Goal: Book appointment/travel/reservation

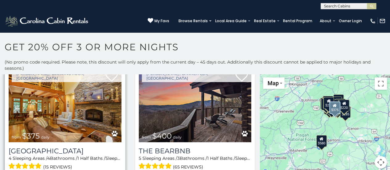
scroll to position [422, 0]
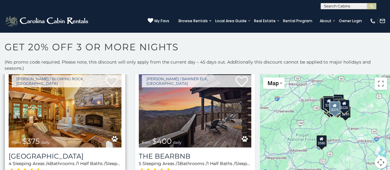
click at [76, 103] on img at bounding box center [65, 110] width 113 height 76
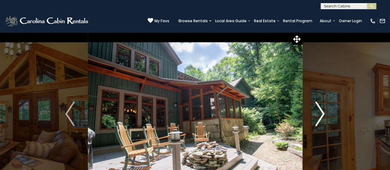
click at [316, 116] on img "Next" at bounding box center [319, 113] width 9 height 25
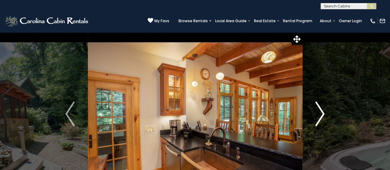
click at [316, 116] on img "Next" at bounding box center [319, 113] width 9 height 25
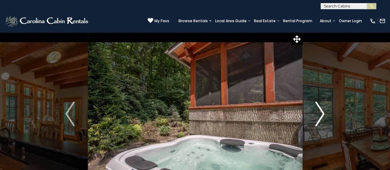
click at [316, 116] on img "Next" at bounding box center [319, 113] width 9 height 25
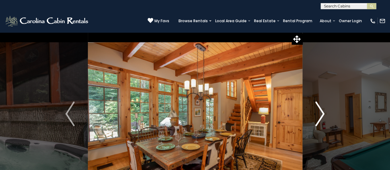
click at [316, 116] on img "Next" at bounding box center [319, 113] width 9 height 25
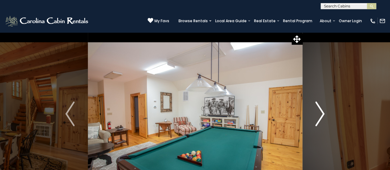
click at [316, 116] on img "Next" at bounding box center [319, 113] width 9 height 25
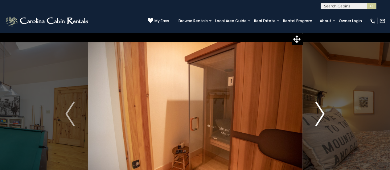
click at [316, 116] on img "Next" at bounding box center [319, 113] width 9 height 25
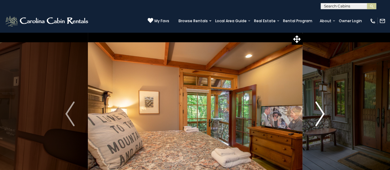
click at [316, 116] on img "Next" at bounding box center [319, 113] width 9 height 25
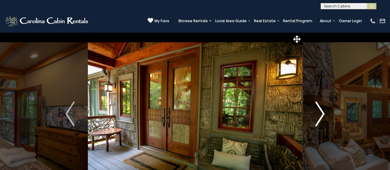
click at [316, 116] on img "Next" at bounding box center [319, 113] width 9 height 25
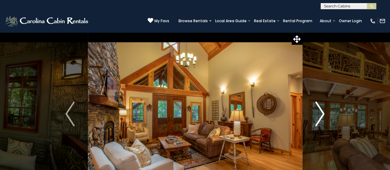
click at [316, 116] on img "Next" at bounding box center [319, 113] width 9 height 25
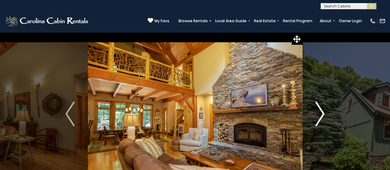
click at [316, 116] on img "Next" at bounding box center [319, 113] width 9 height 25
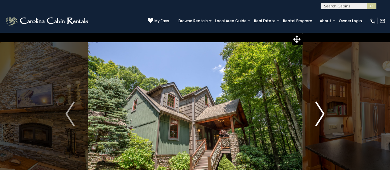
click at [316, 116] on img "Next" at bounding box center [319, 113] width 9 height 25
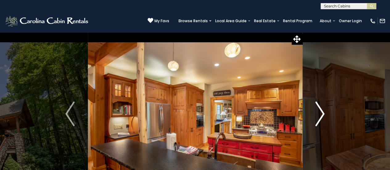
click at [316, 116] on img "Next" at bounding box center [319, 113] width 9 height 25
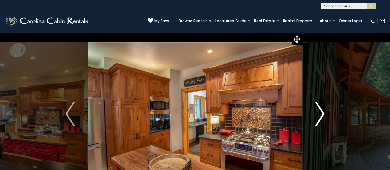
click at [316, 116] on img "Next" at bounding box center [319, 113] width 9 height 25
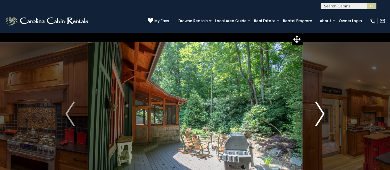
click at [316, 116] on img "Next" at bounding box center [319, 113] width 9 height 25
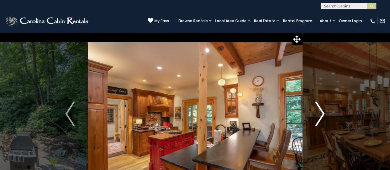
click at [316, 116] on img "Next" at bounding box center [319, 113] width 9 height 25
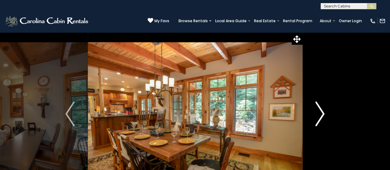
click at [316, 116] on img "Next" at bounding box center [319, 113] width 9 height 25
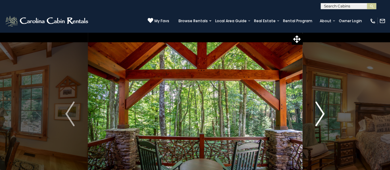
click at [316, 116] on img "Next" at bounding box center [319, 113] width 9 height 25
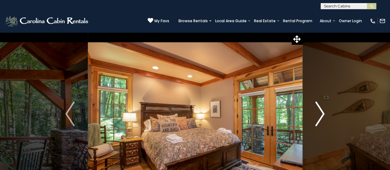
click at [316, 116] on img "Next" at bounding box center [319, 113] width 9 height 25
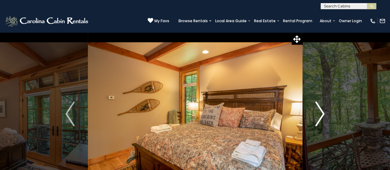
click at [316, 116] on img "Next" at bounding box center [319, 113] width 9 height 25
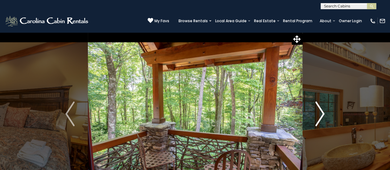
click at [316, 116] on img "Next" at bounding box center [319, 113] width 9 height 25
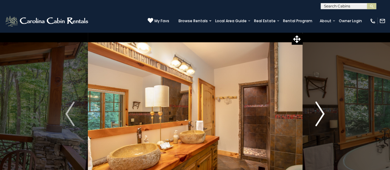
click at [316, 116] on img "Next" at bounding box center [319, 113] width 9 height 25
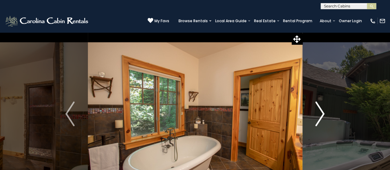
click at [316, 116] on img "Next" at bounding box center [319, 113] width 9 height 25
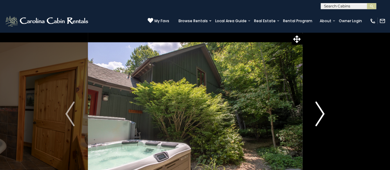
click at [316, 116] on img "Next" at bounding box center [319, 113] width 9 height 25
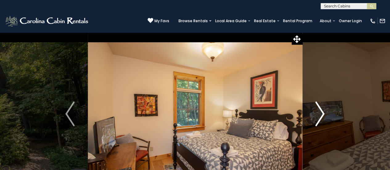
click at [316, 116] on img "Next" at bounding box center [319, 113] width 9 height 25
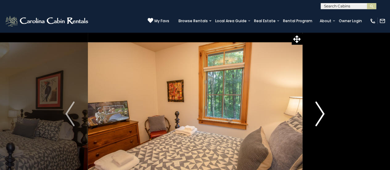
click at [316, 116] on img "Next" at bounding box center [319, 113] width 9 height 25
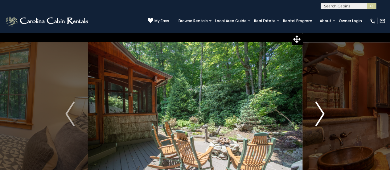
click at [316, 116] on img "Next" at bounding box center [319, 113] width 9 height 25
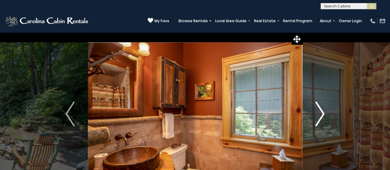
click at [316, 116] on img "Next" at bounding box center [319, 113] width 9 height 25
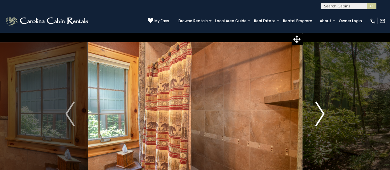
click at [316, 116] on img "Next" at bounding box center [319, 113] width 9 height 25
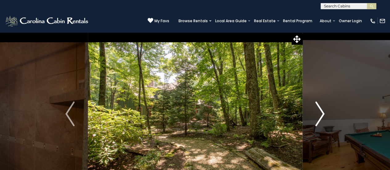
click at [316, 116] on img "Next" at bounding box center [319, 113] width 9 height 25
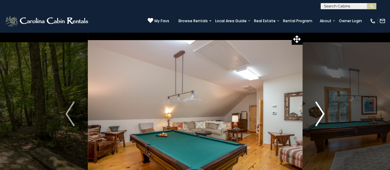
click at [316, 116] on img "Next" at bounding box center [319, 113] width 9 height 25
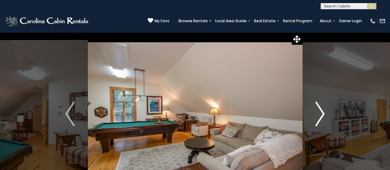
click at [316, 116] on img "Next" at bounding box center [319, 113] width 9 height 25
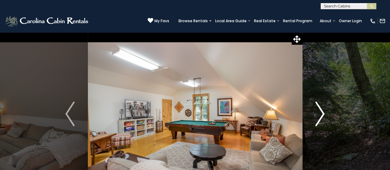
click at [316, 116] on img "Next" at bounding box center [319, 113] width 9 height 25
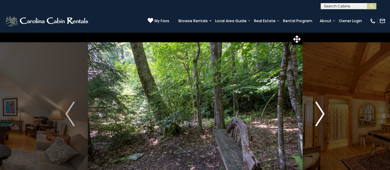
click at [316, 116] on img "Next" at bounding box center [319, 113] width 9 height 25
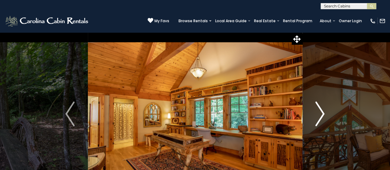
click at [316, 116] on img "Next" at bounding box center [319, 113] width 9 height 25
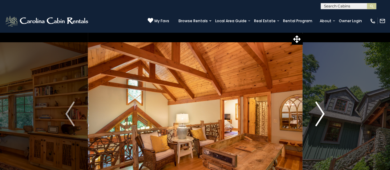
click at [316, 116] on img "Next" at bounding box center [319, 113] width 9 height 25
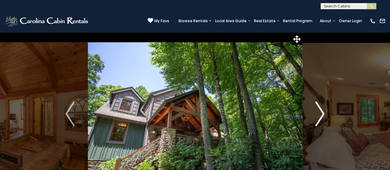
click at [316, 116] on img "Next" at bounding box center [319, 113] width 9 height 25
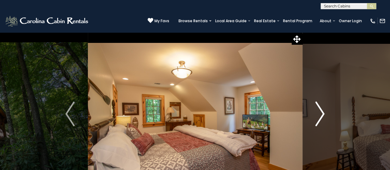
click at [316, 116] on img "Next" at bounding box center [319, 113] width 9 height 25
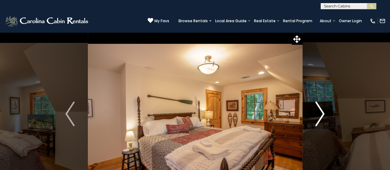
click at [316, 116] on img "Next" at bounding box center [319, 113] width 9 height 25
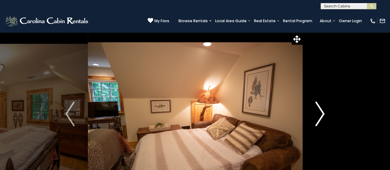
click at [316, 116] on img "Next" at bounding box center [319, 113] width 9 height 25
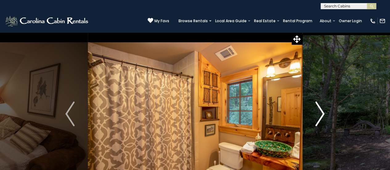
click at [316, 116] on img "Next" at bounding box center [319, 113] width 9 height 25
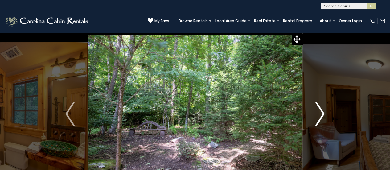
click at [316, 116] on img "Next" at bounding box center [319, 113] width 9 height 25
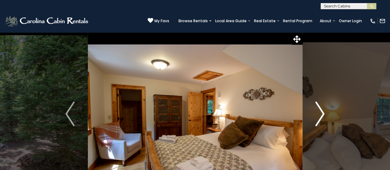
click at [316, 116] on img "Next" at bounding box center [319, 113] width 9 height 25
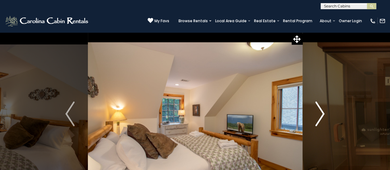
click at [316, 116] on img "Next" at bounding box center [319, 113] width 9 height 25
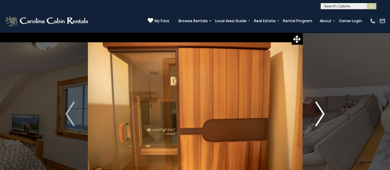
click at [316, 116] on img "Next" at bounding box center [319, 113] width 9 height 25
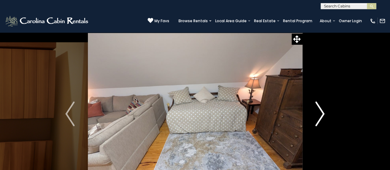
click at [316, 116] on img "Next" at bounding box center [319, 113] width 9 height 25
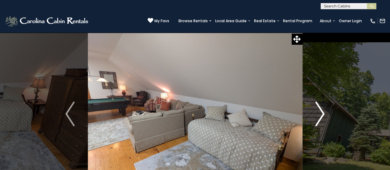
click at [316, 116] on img "Next" at bounding box center [319, 113] width 9 height 25
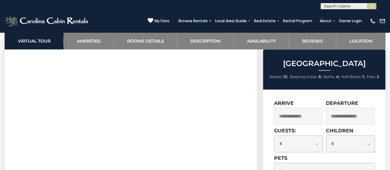
scroll to position [283, 0]
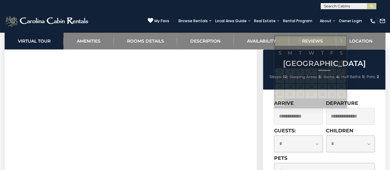
click at [289, 109] on input "text" at bounding box center [298, 116] width 49 height 17
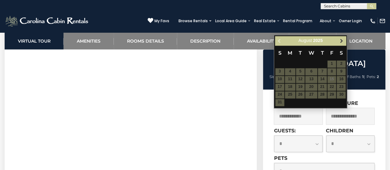
click at [339, 42] on span "Next" at bounding box center [341, 40] width 5 height 5
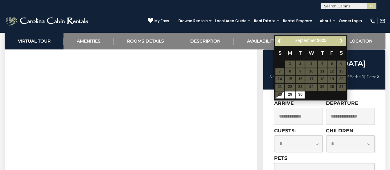
click at [339, 42] on span "Next" at bounding box center [341, 40] width 5 height 5
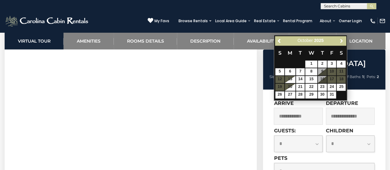
click at [339, 42] on span "Next" at bounding box center [341, 40] width 5 height 5
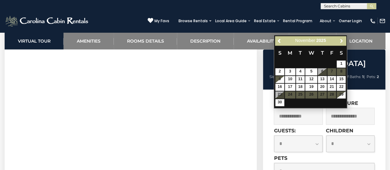
click at [339, 42] on span "Next" at bounding box center [341, 40] width 5 height 5
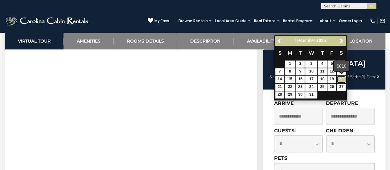
click at [337, 81] on link "20" at bounding box center [341, 79] width 9 height 7
type input "**********"
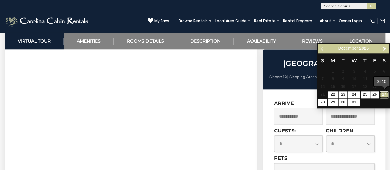
click at [385, 93] on link "27" at bounding box center [383, 94] width 9 height 7
type input "**********"
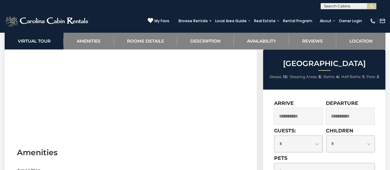
scroll to position [350, 0]
click at [316, 139] on select "**********" at bounding box center [298, 143] width 48 height 17
select select "**"
click at [274, 135] on select "**********" at bounding box center [298, 143] width 48 height 17
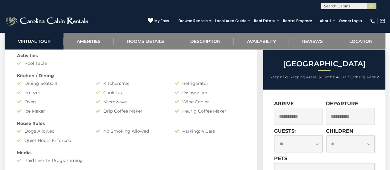
scroll to position [573, 0]
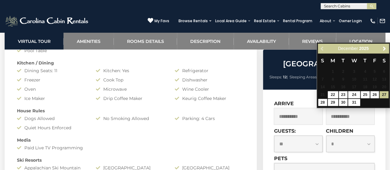
drag, startPoint x: 350, startPoint y: 108, endPoint x: 380, endPoint y: 139, distance: 43.2
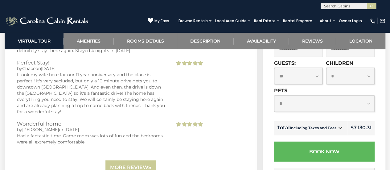
scroll to position [1945, 0]
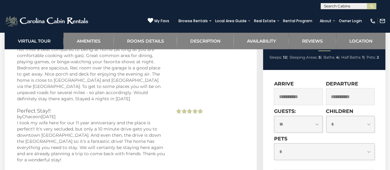
click at [369, 143] on select "**********" at bounding box center [324, 151] width 100 height 17
select select "*"
click at [274, 143] on select "**********" at bounding box center [324, 151] width 100 height 17
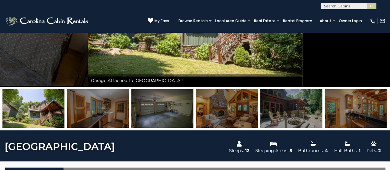
scroll to position [0, 0]
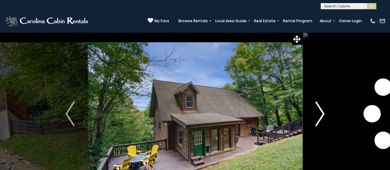
click at [323, 114] on img "Next" at bounding box center [319, 113] width 9 height 25
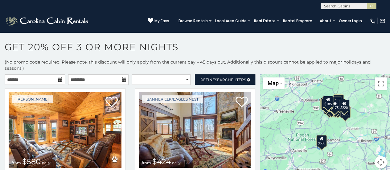
click at [58, 79] on icon at bounding box center [60, 79] width 4 height 4
click at [58, 80] on icon at bounding box center [60, 79] width 4 height 4
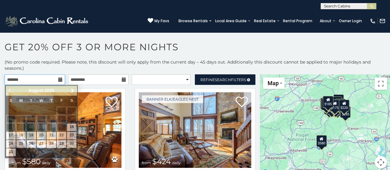
click at [35, 80] on input "text" at bounding box center [35, 79] width 60 height 10
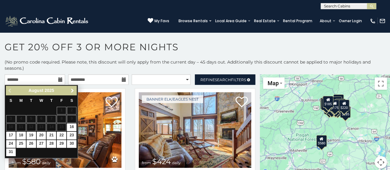
click at [73, 89] on span "Next" at bounding box center [72, 90] width 5 height 5
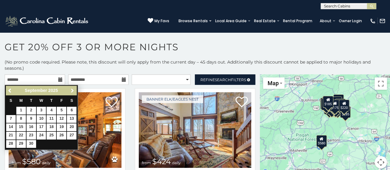
click at [73, 89] on span "Next" at bounding box center [72, 90] width 5 height 5
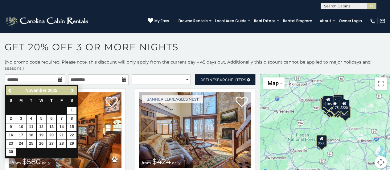
click at [73, 89] on span "Next" at bounding box center [72, 90] width 5 height 5
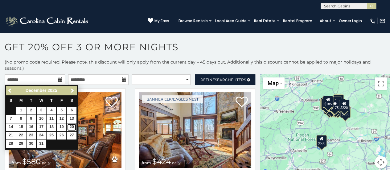
click at [73, 128] on link "20" at bounding box center [72, 127] width 10 height 8
type input "**********"
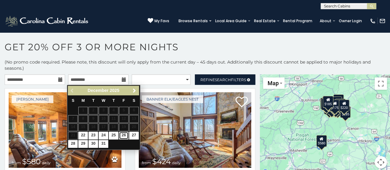
click at [122, 133] on link "26" at bounding box center [124, 136] width 10 height 8
type input "**********"
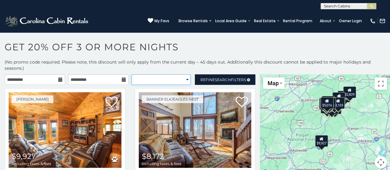
click at [173, 79] on select "**********" at bounding box center [161, 79] width 59 height 10
click at [168, 81] on select "**********" at bounding box center [161, 79] width 59 height 10
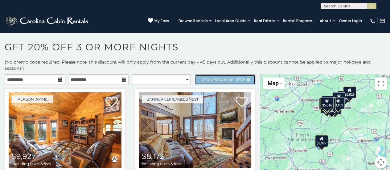
click at [200, 80] on span "Refine Search Filters" at bounding box center [223, 79] width 46 height 5
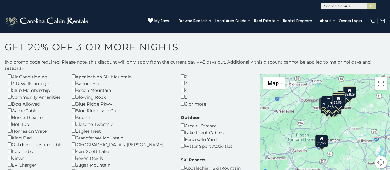
scroll to position [31, 0]
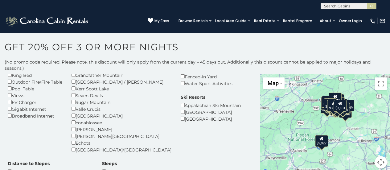
scroll to position [92, 0]
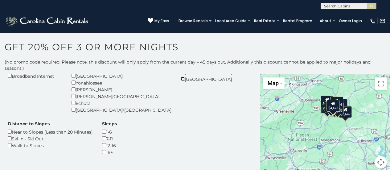
scroll to position [134, 0]
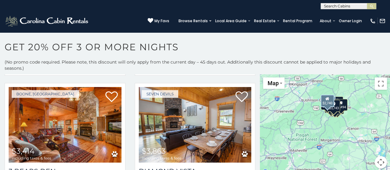
scroll to position [895, 0]
